Goal: Information Seeking & Learning: Learn about a topic

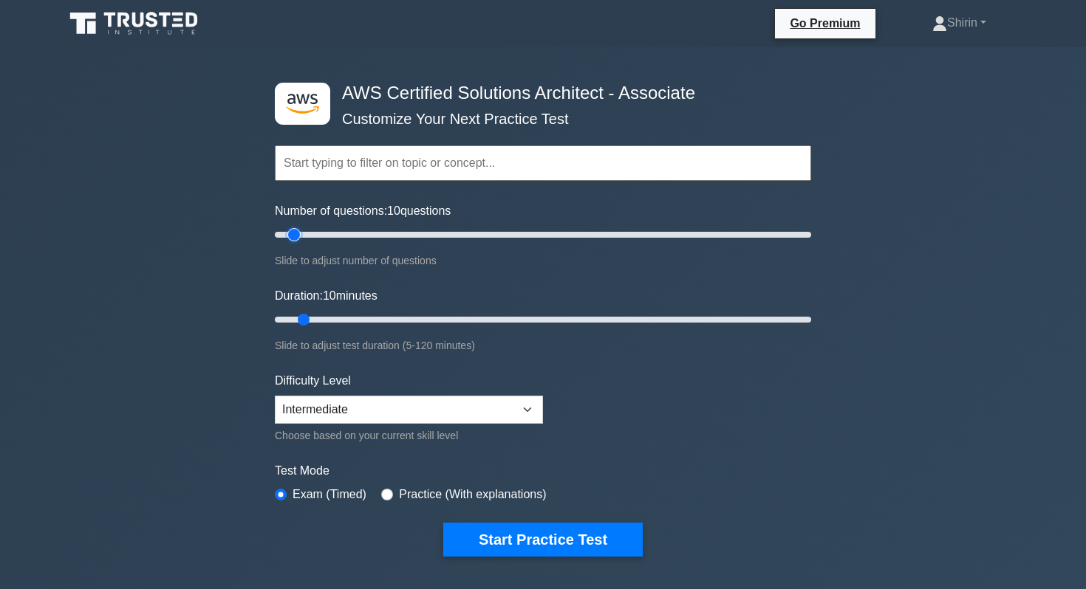
click at [292, 235] on input "Number of questions: 10 questions" at bounding box center [543, 235] width 536 height 18
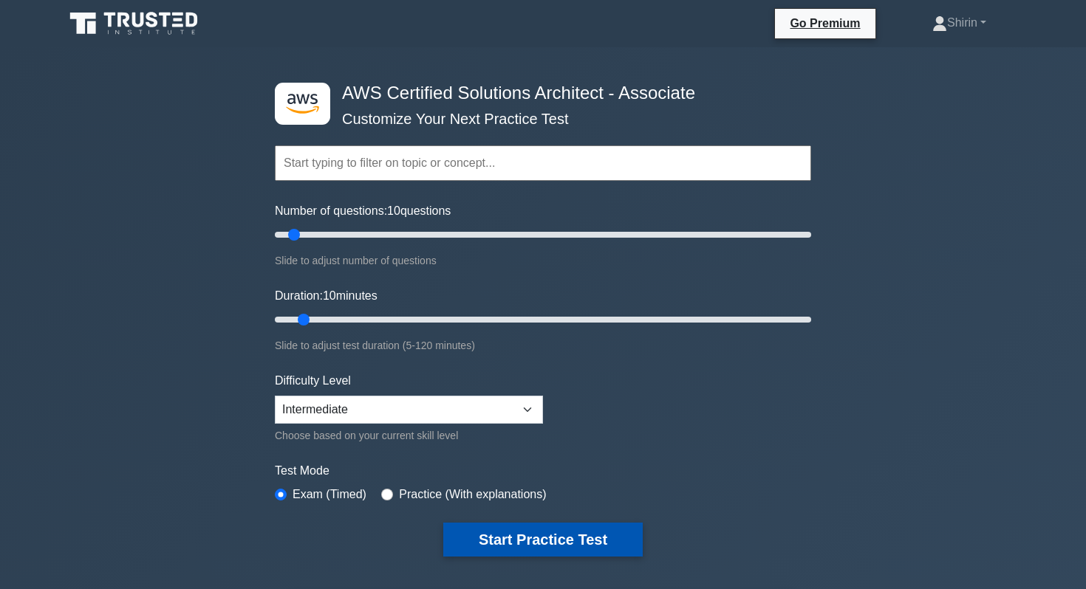
click at [487, 541] on button "Start Practice Test" at bounding box center [542, 540] width 199 height 34
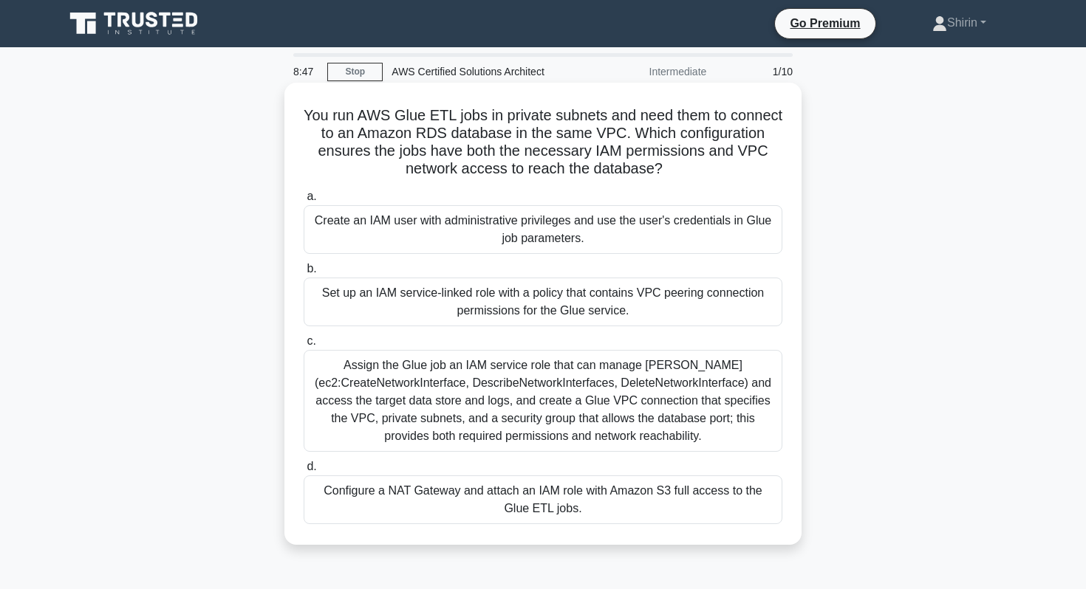
click at [408, 405] on div "Assign the Glue job an IAM service role that can manage [PERSON_NAME] (ec2:Crea…" at bounding box center [543, 401] width 479 height 102
click at [304, 346] on input "c. Assign the Glue job an IAM service role that can manage ENIs (ec2:CreateNetw…" at bounding box center [304, 342] width 0 height 10
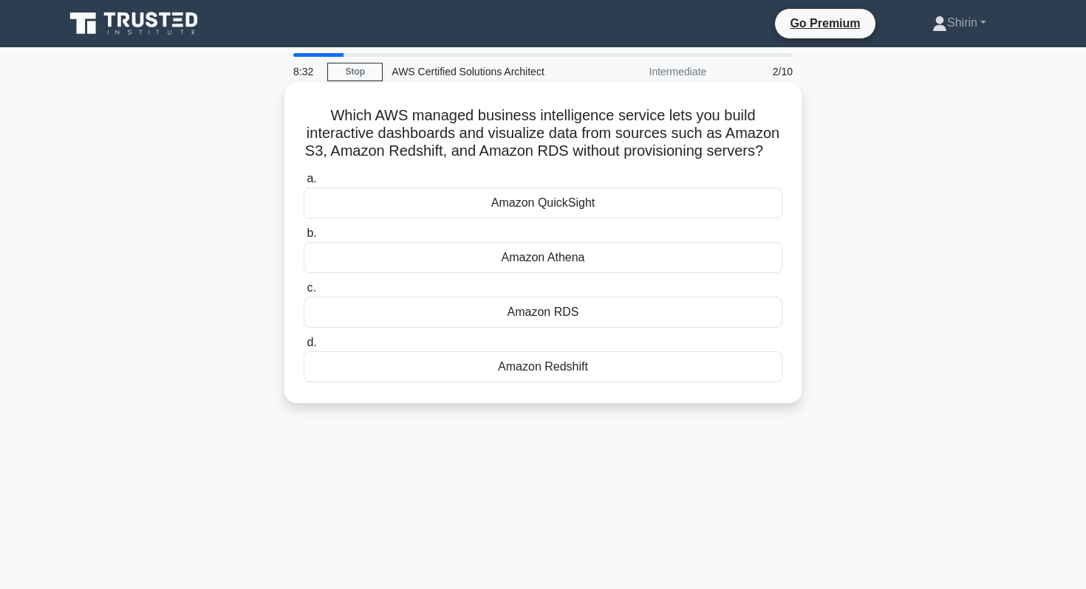
click at [363, 203] on div "Amazon QuickSight" at bounding box center [543, 203] width 479 height 31
click at [304, 184] on input "a. Amazon QuickSight" at bounding box center [304, 179] width 0 height 10
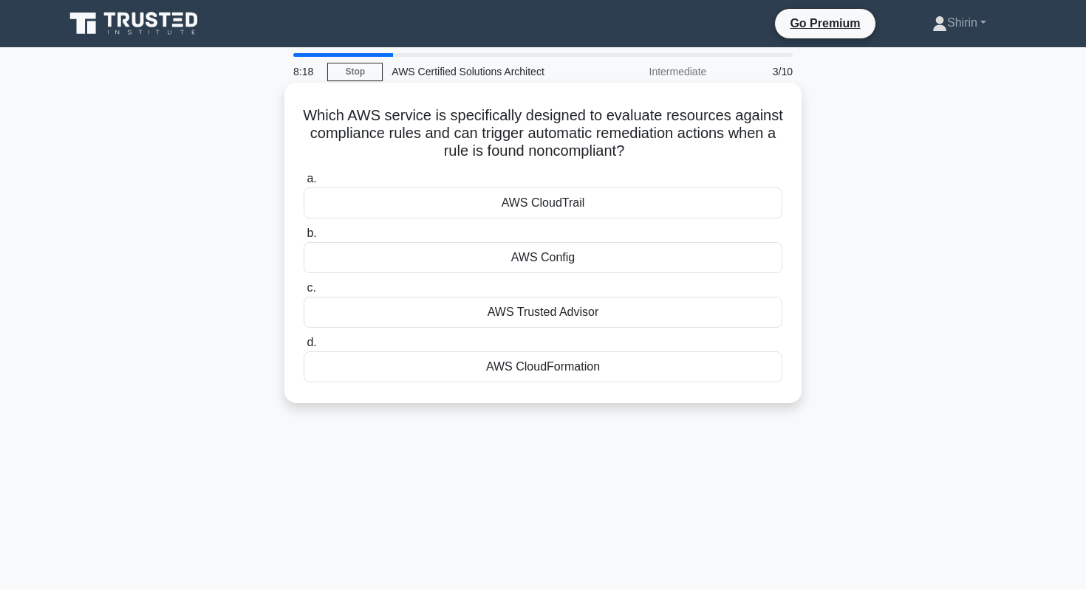
click at [329, 316] on div "AWS Trusted Advisor" at bounding box center [543, 312] width 479 height 31
click at [304, 293] on input "c. AWS Trusted Advisor" at bounding box center [304, 289] width 0 height 10
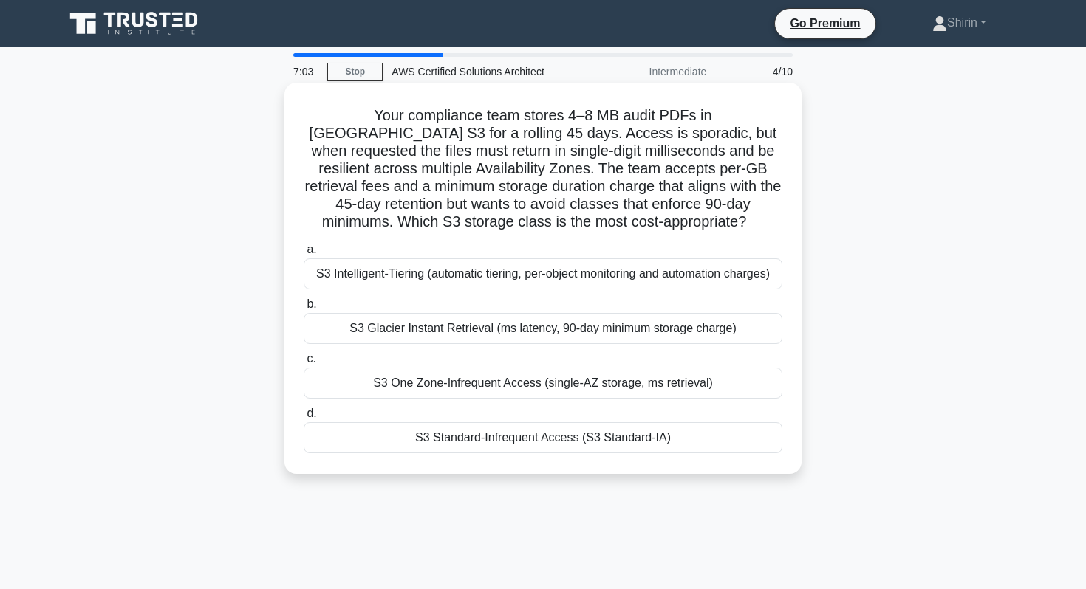
click at [355, 446] on div "S3 Standard-Infrequent Access (S3 Standard-IA)" at bounding box center [543, 437] width 479 height 31
click at [304, 419] on input "d. S3 Standard-Infrequent Access (S3 Standard-IA)" at bounding box center [304, 414] width 0 height 10
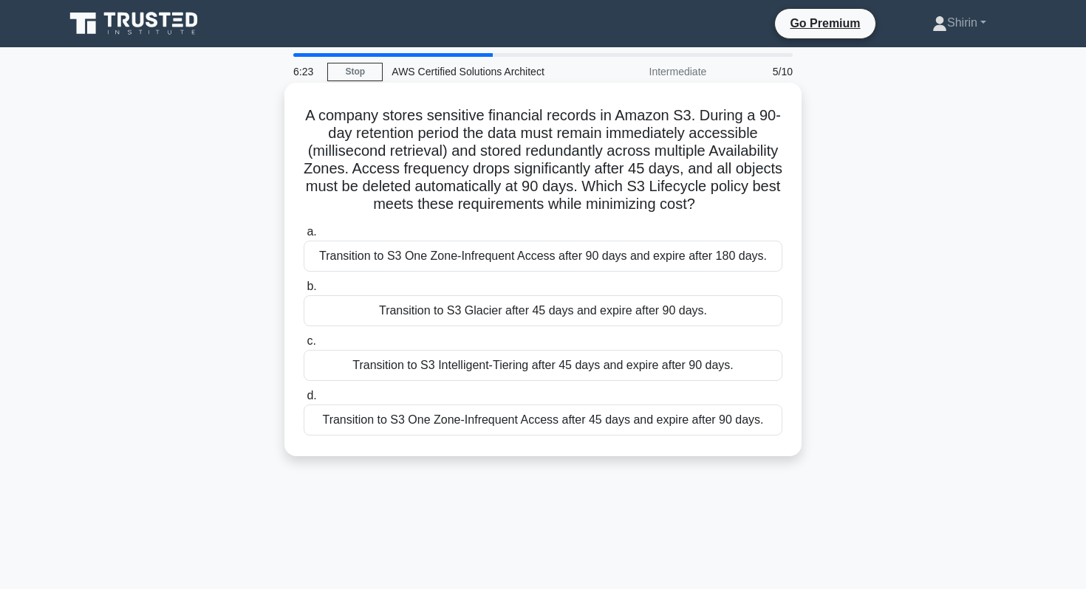
click at [326, 315] on div "Transition to S3 Glacier after 45 days and expire after 90 days." at bounding box center [543, 310] width 479 height 31
click at [304, 292] on input "b. Transition to S3 Glacier after 45 days and expire after 90 days." at bounding box center [304, 287] width 0 height 10
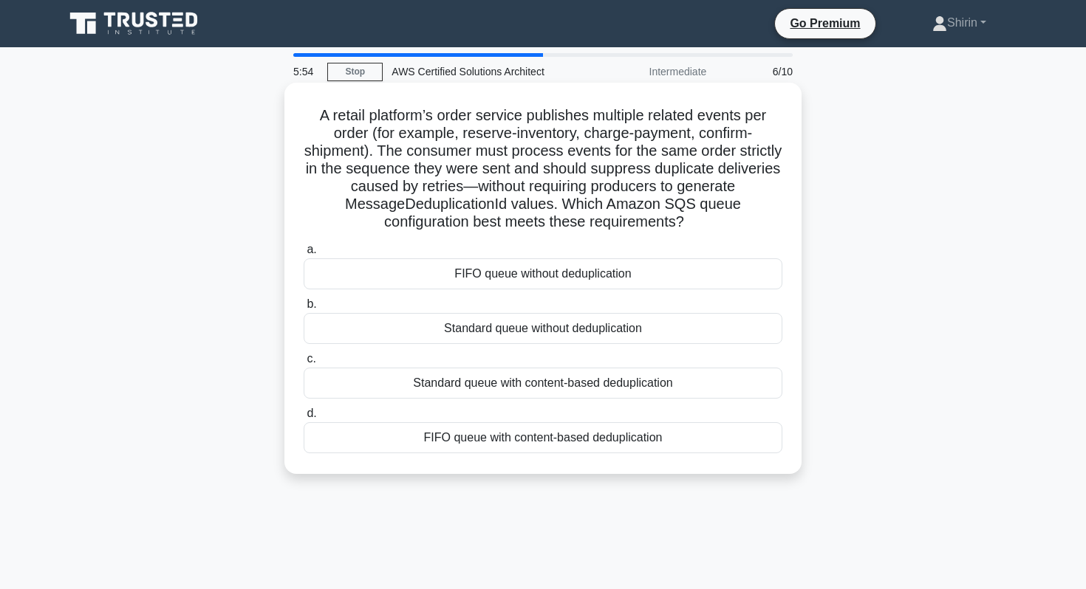
click at [374, 444] on div "FIFO queue with content-based deduplication" at bounding box center [543, 437] width 479 height 31
click at [304, 419] on input "d. FIFO queue with content-based deduplication" at bounding box center [304, 414] width 0 height 10
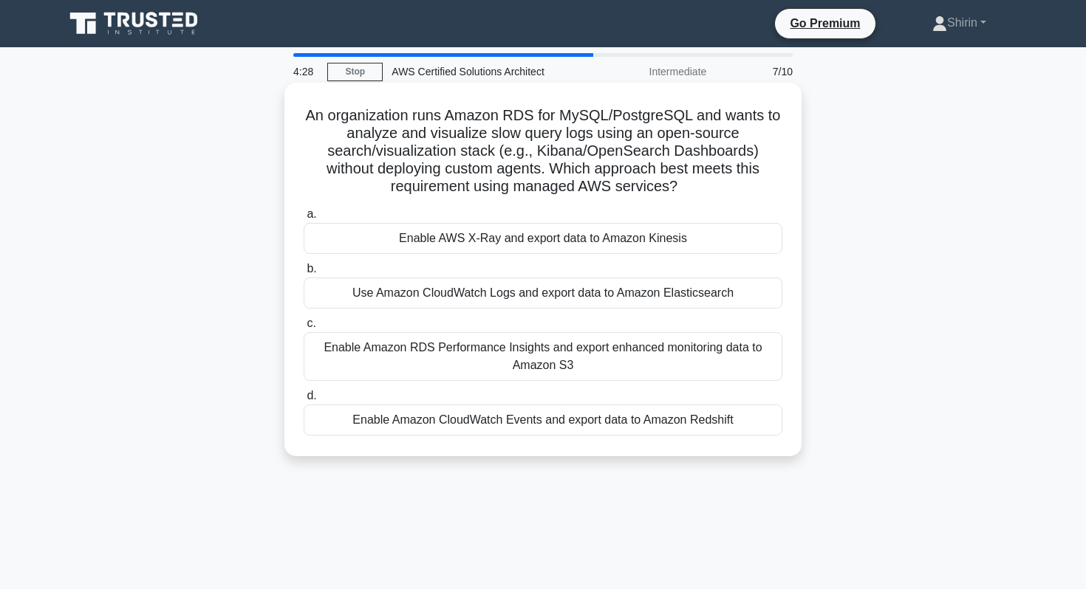
click at [360, 298] on div "Use Amazon CloudWatch Logs and export data to Amazon Elasticsearch" at bounding box center [543, 293] width 479 height 31
click at [304, 274] on input "b. Use Amazon CloudWatch Logs and export data to Amazon Elasticsearch" at bounding box center [304, 269] width 0 height 10
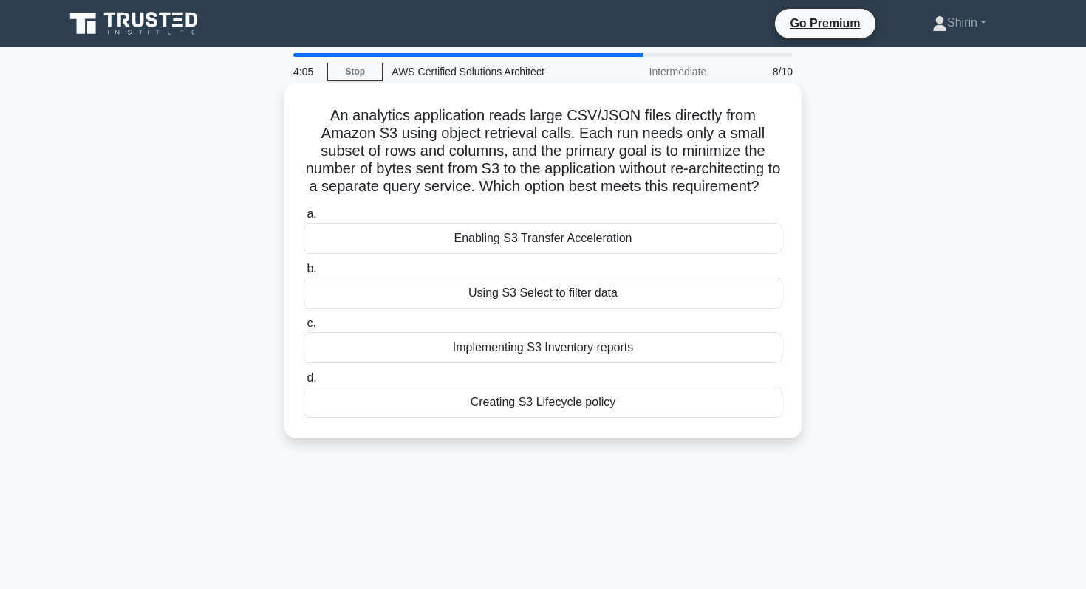
click at [340, 294] on div "Using S3 Select to filter data" at bounding box center [543, 293] width 479 height 31
click at [304, 274] on input "b. Using S3 Select to filter data" at bounding box center [304, 269] width 0 height 10
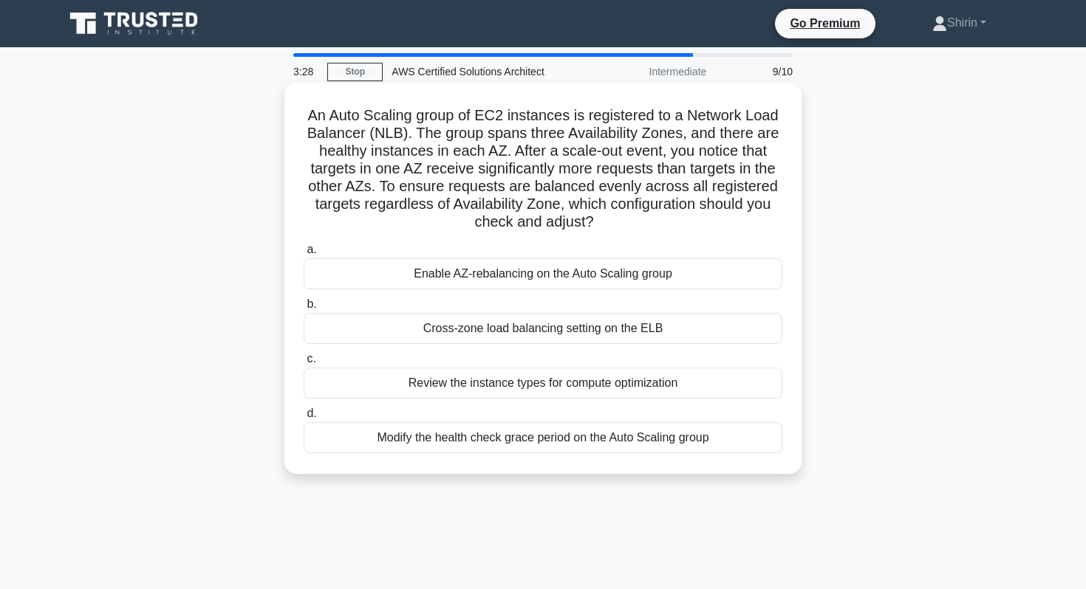
click at [339, 336] on div "Cross-zone load balancing setting on the ELB" at bounding box center [543, 328] width 479 height 31
click at [304, 309] on input "b. Cross-zone load balancing setting on the ELB" at bounding box center [304, 305] width 0 height 10
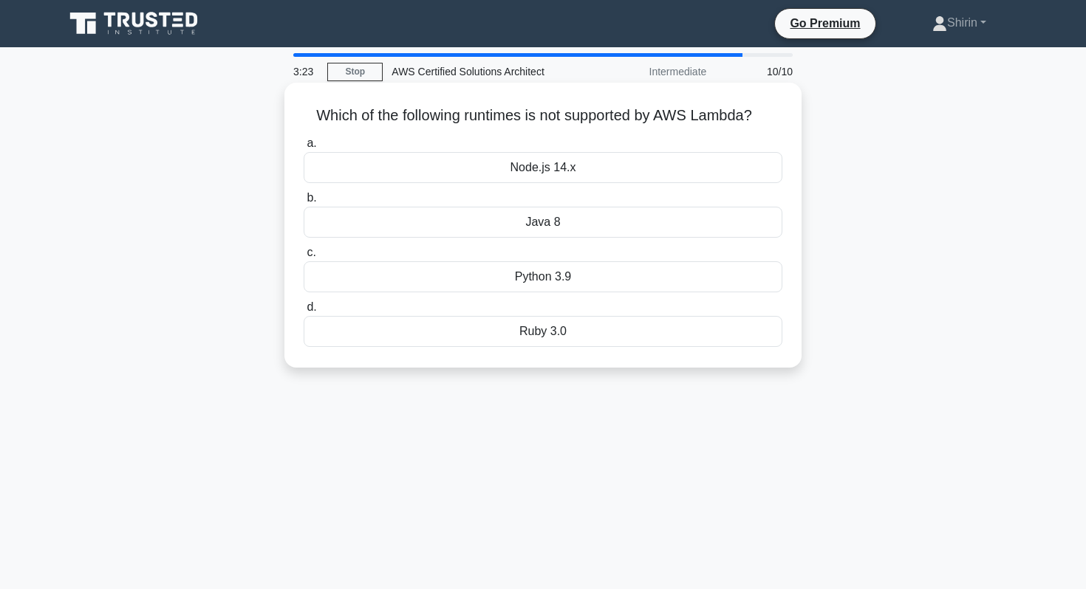
click at [328, 338] on div "Ruby 3.0" at bounding box center [543, 331] width 479 height 31
click at [304, 312] on input "d. Ruby 3.0" at bounding box center [304, 308] width 0 height 10
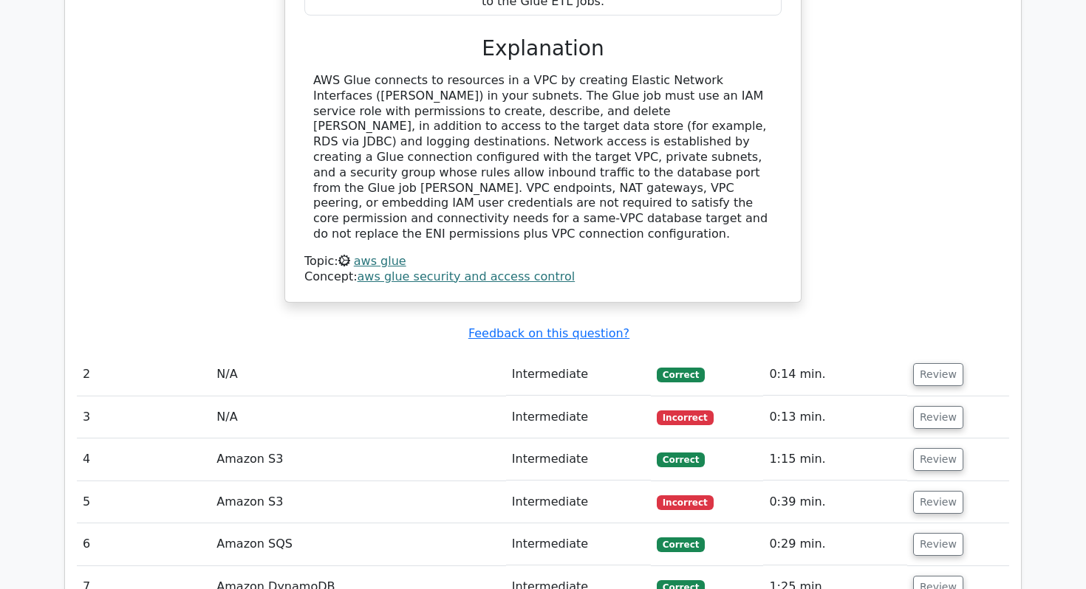
scroll to position [1708, 0]
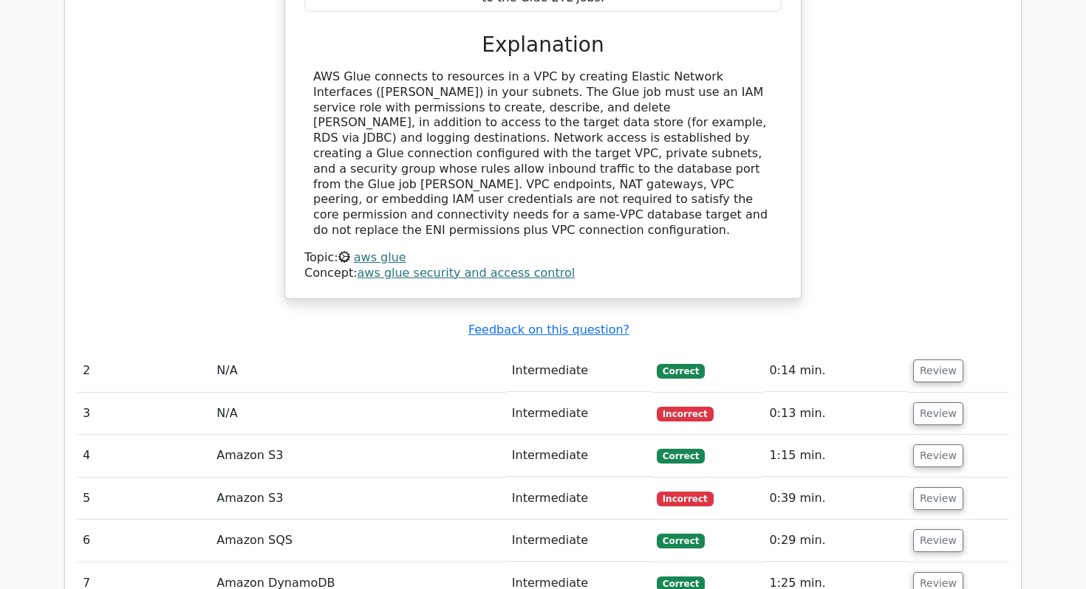
click at [683, 407] on span "Incorrect" at bounding box center [685, 414] width 57 height 15
click at [614, 393] on td "Intermediate" at bounding box center [578, 414] width 145 height 42
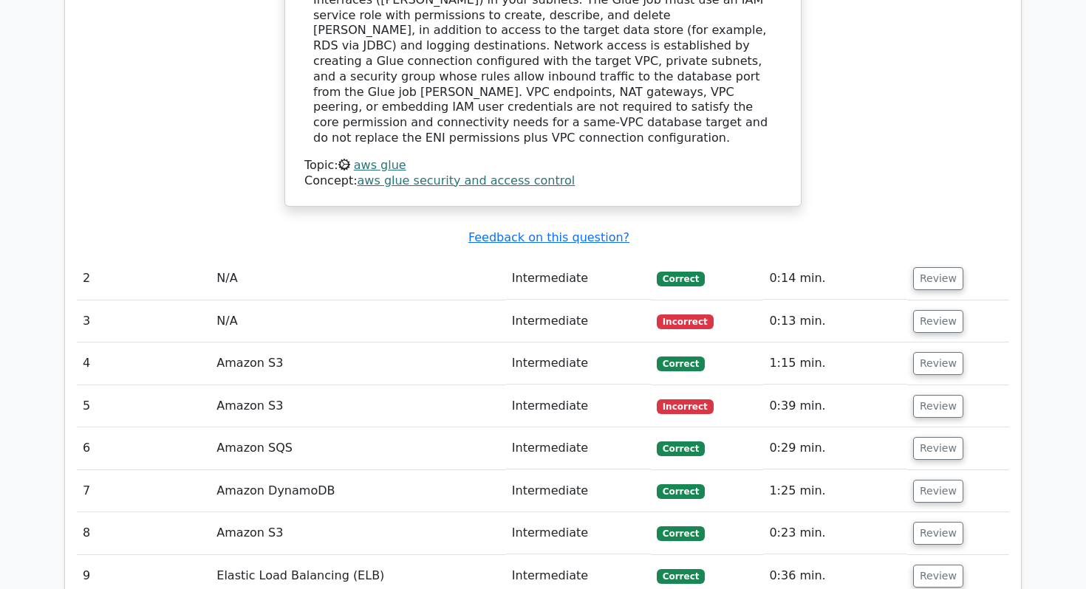
scroll to position [1894, 0]
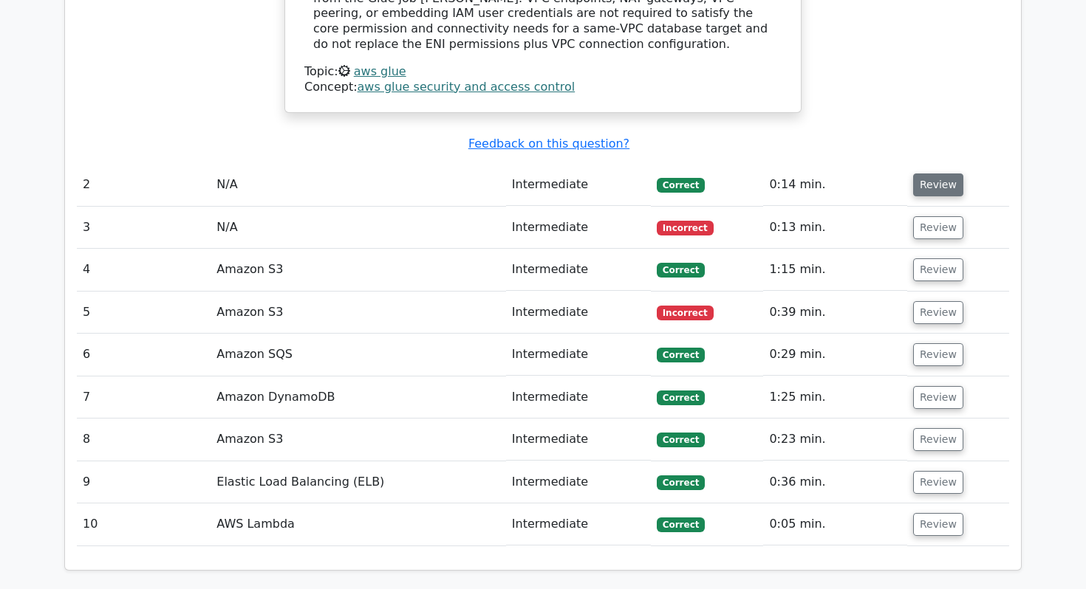
click at [922, 174] on button "Review" at bounding box center [938, 185] width 50 height 23
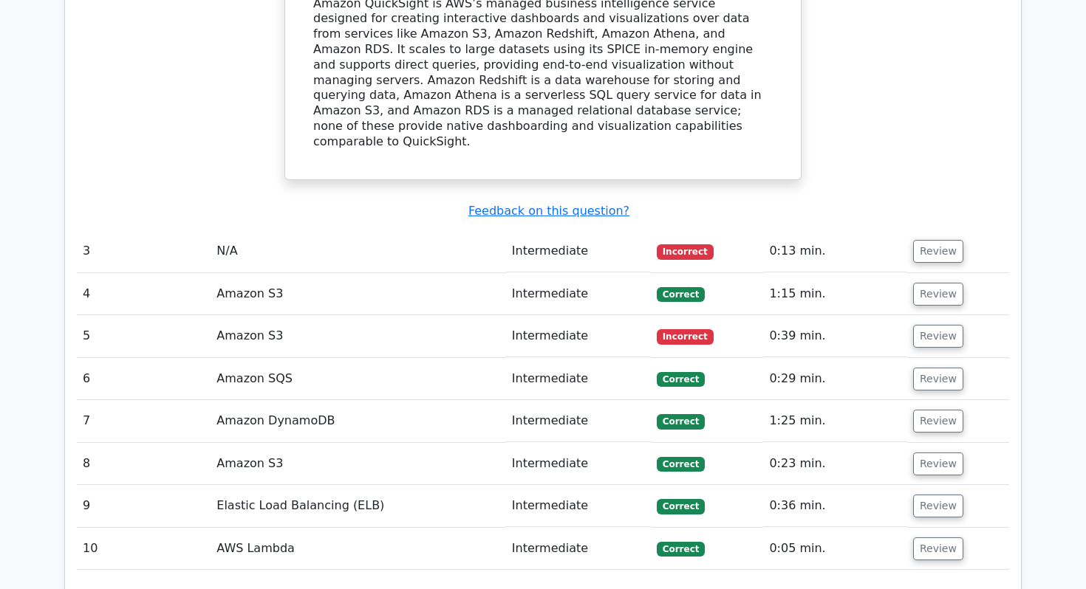
scroll to position [2458, 0]
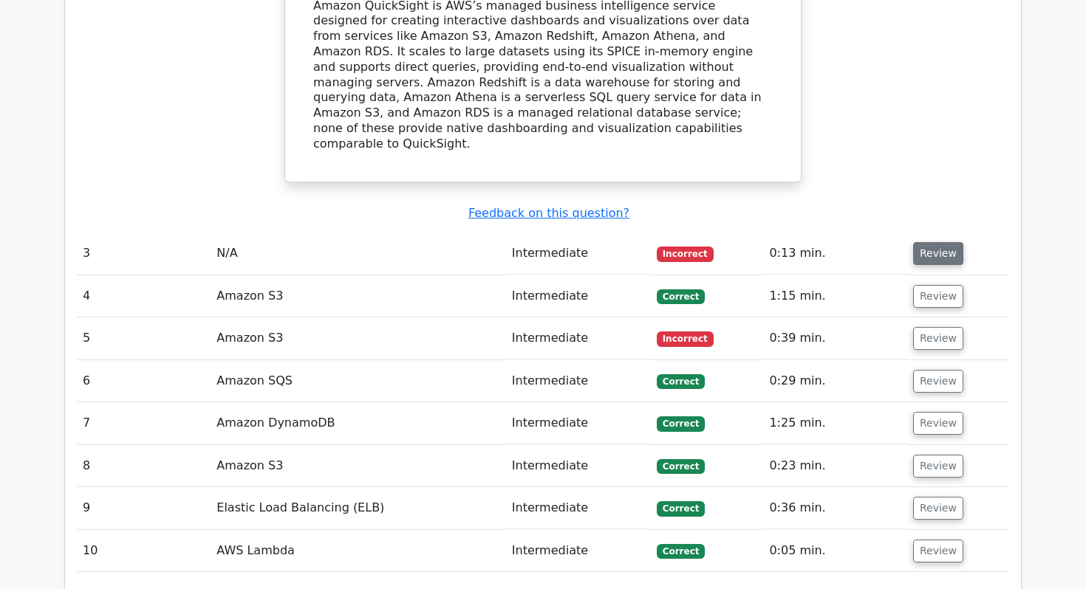
click at [937, 242] on button "Review" at bounding box center [938, 253] width 50 height 23
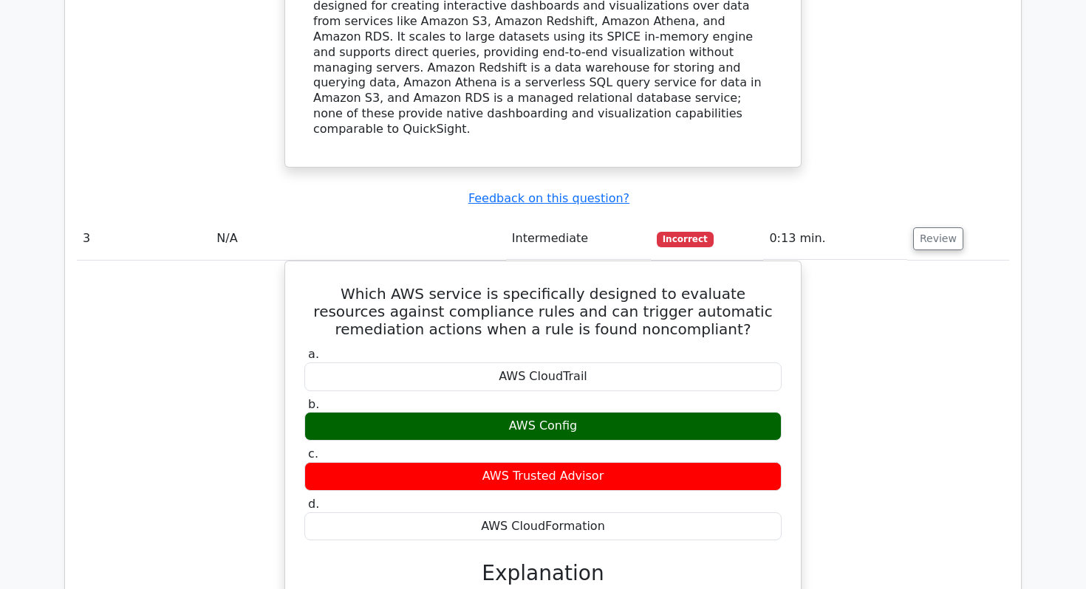
scroll to position [2470, 0]
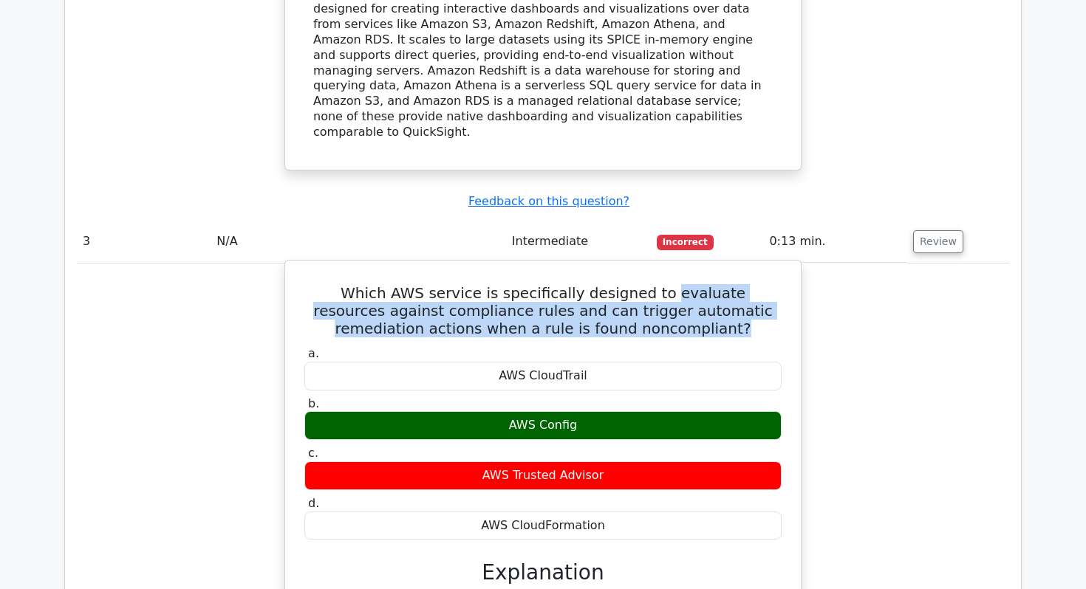
drag, startPoint x: 634, startPoint y: 177, endPoint x: 689, endPoint y: 220, distance: 69.9
click at [689, 267] on div "Which AWS service is specifically designed to evaluate resources against compli…" at bounding box center [543, 541] width 504 height 549
copy h5 "evaluate resources against compliance rules and can trigger automatic remediati…"
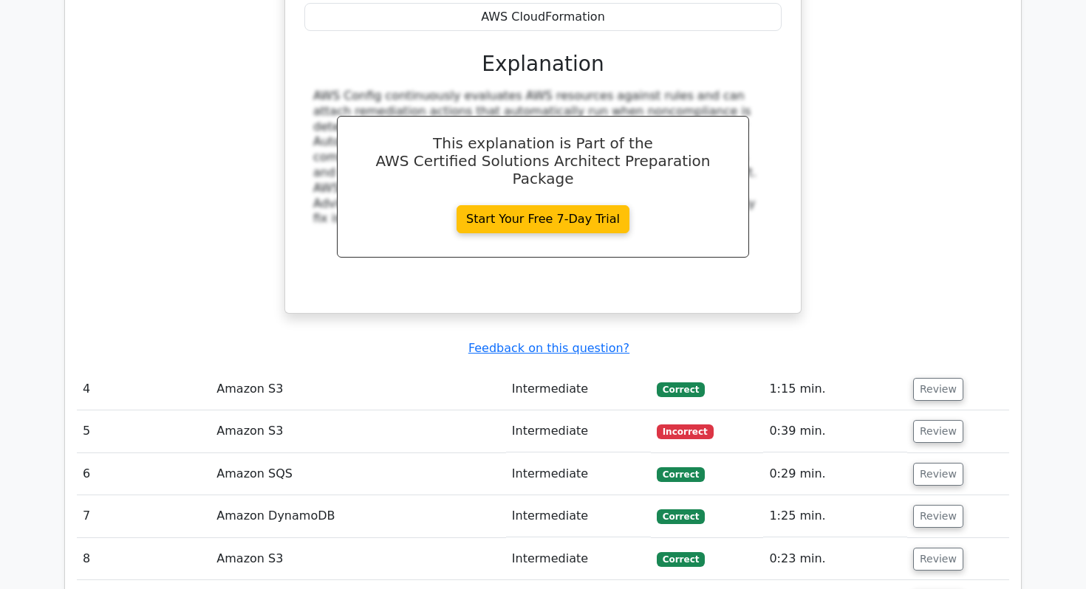
scroll to position [2999, 0]
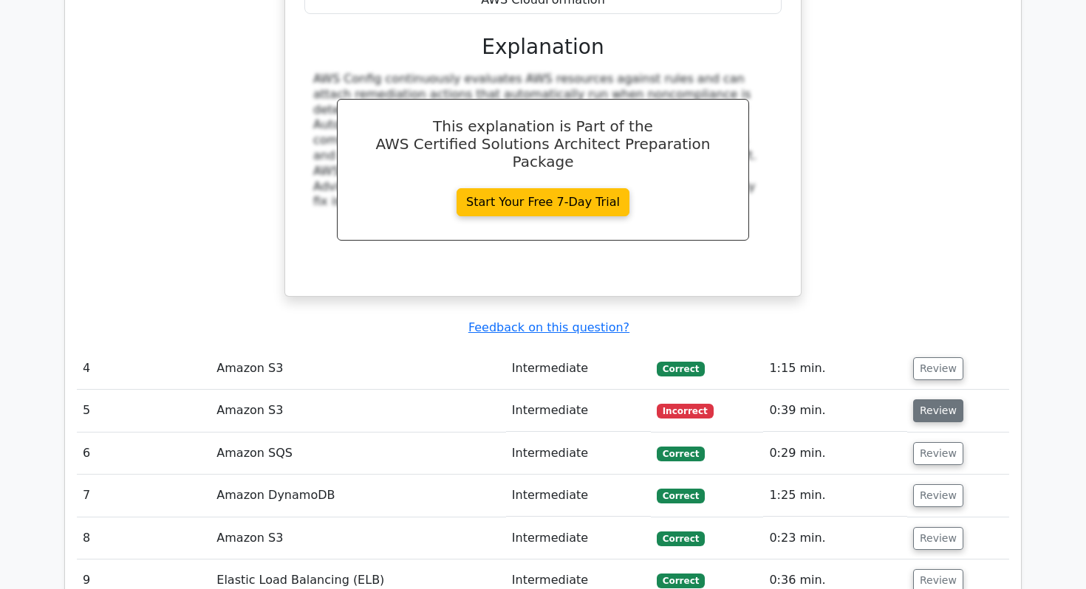
click at [926, 400] on button "Review" at bounding box center [938, 411] width 50 height 23
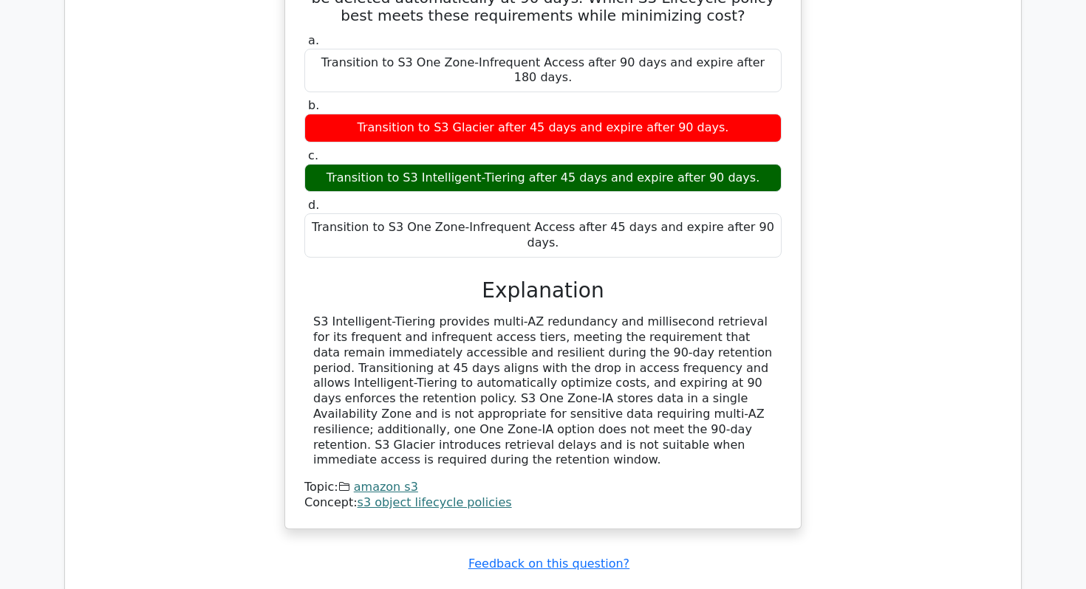
scroll to position [3779, 0]
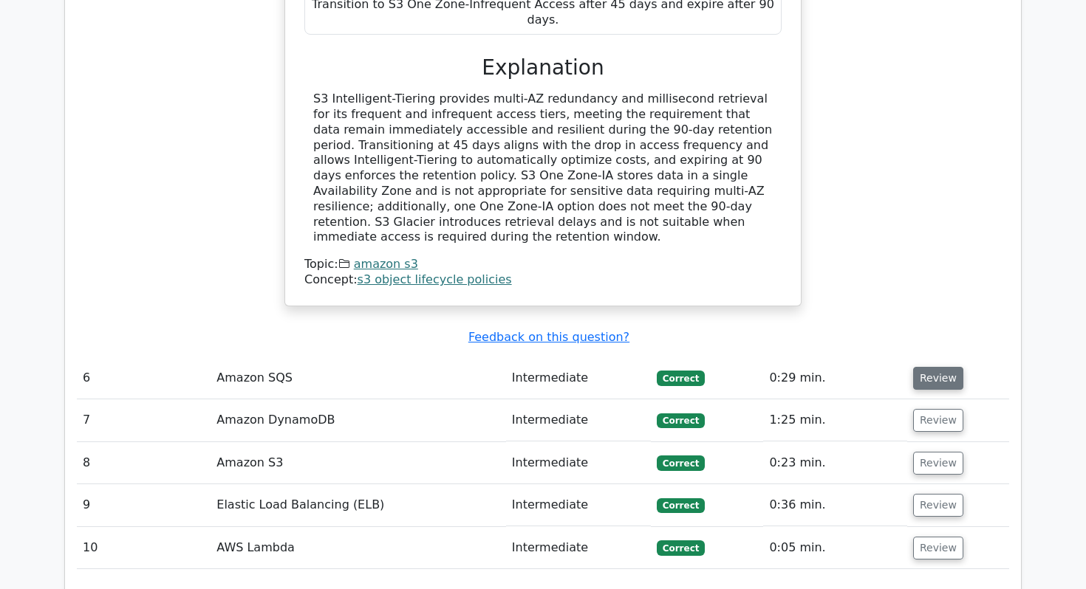
click at [934, 367] on button "Review" at bounding box center [938, 378] width 50 height 23
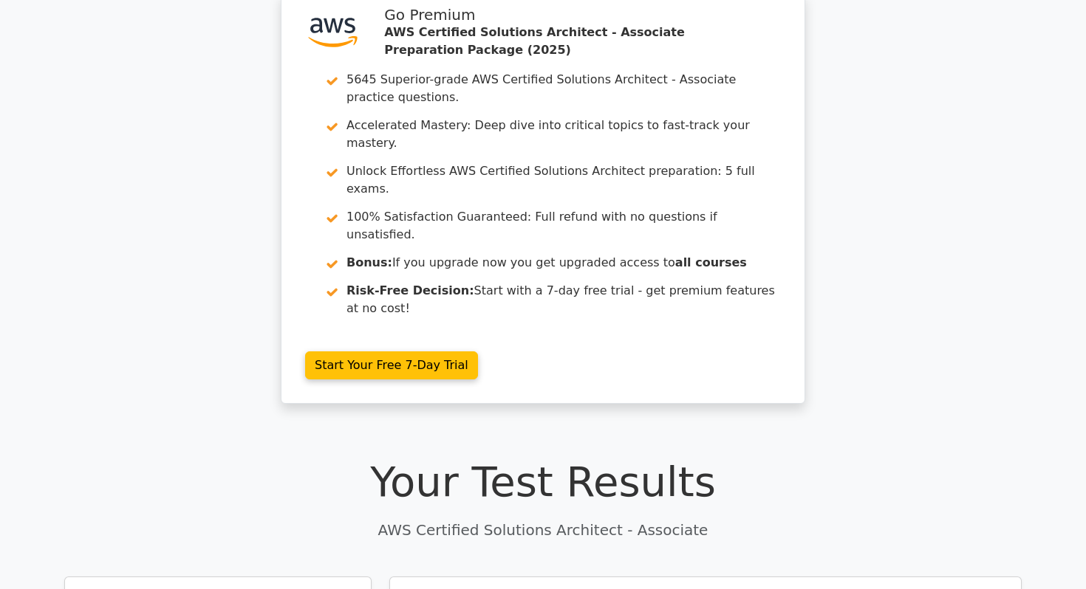
scroll to position [0, 0]
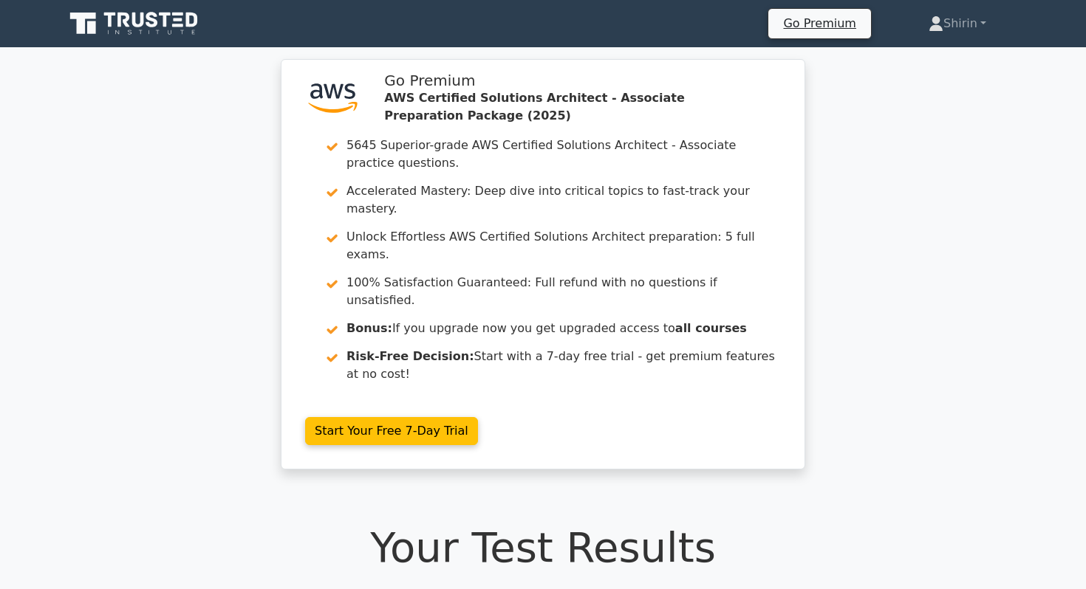
click at [147, 27] on icon at bounding box center [135, 24] width 142 height 28
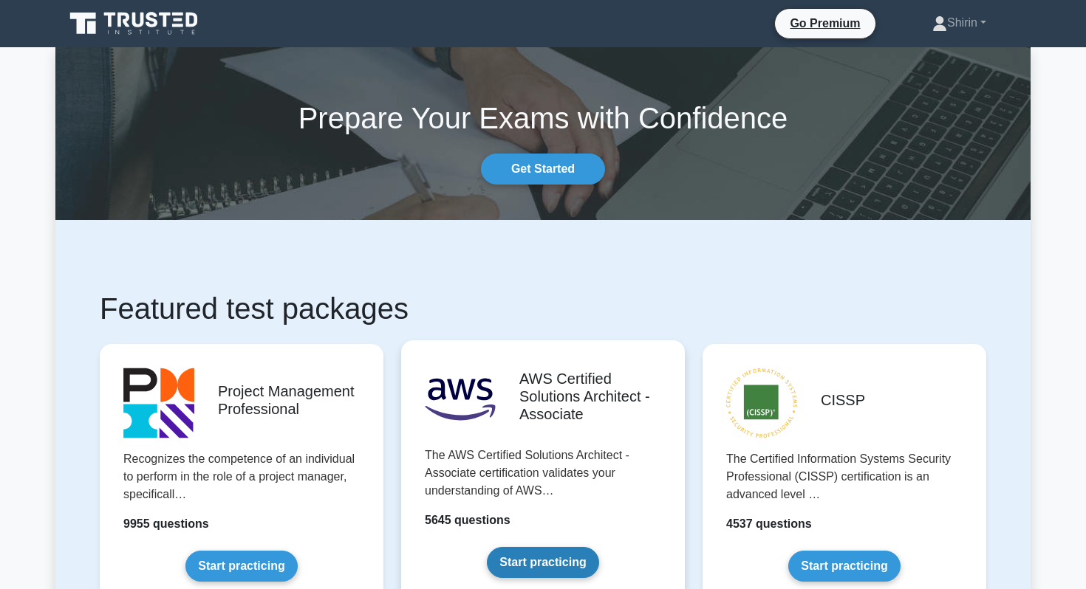
click at [533, 547] on link "Start practicing" at bounding box center [543, 562] width 112 height 31
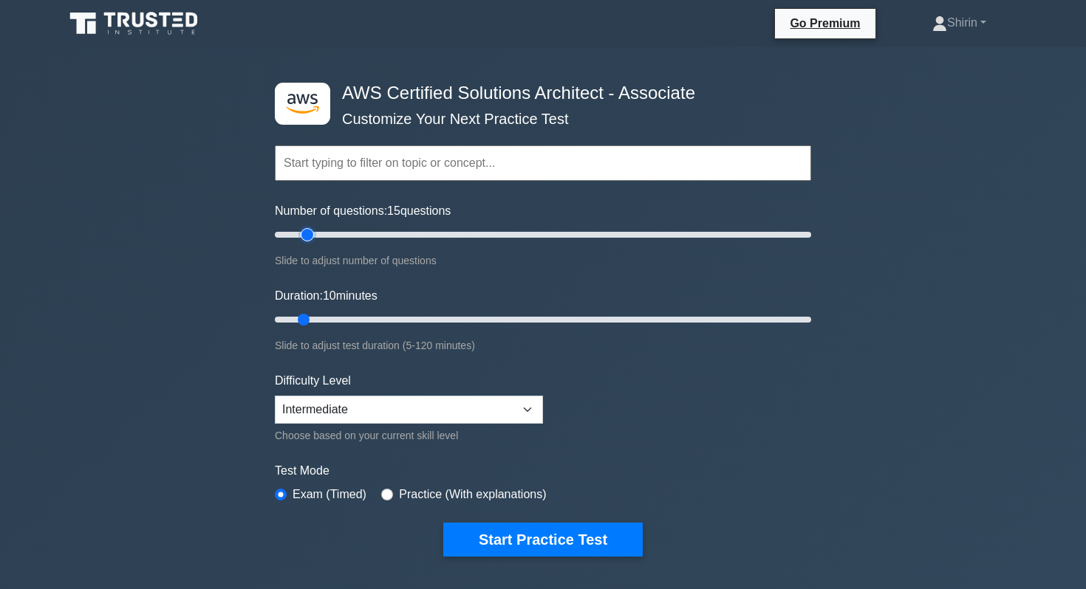
type input "15"
click at [304, 232] on input "Number of questions: 15 questions" at bounding box center [543, 235] width 536 height 18
drag, startPoint x: 304, startPoint y: 322, endPoint x: 320, endPoint y: 322, distance: 15.5
type input "15"
click at [320, 322] on input "Duration: 15 minutes" at bounding box center [543, 320] width 536 height 18
